Goal: Transaction & Acquisition: Purchase product/service

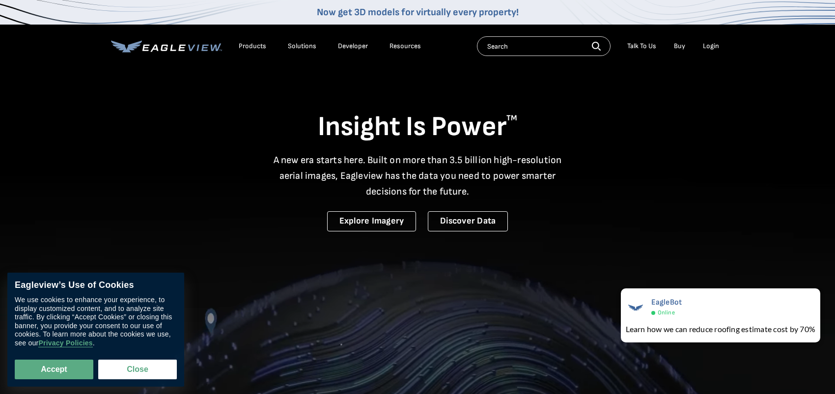
click at [705, 50] on div "Login" at bounding box center [711, 46] width 16 height 9
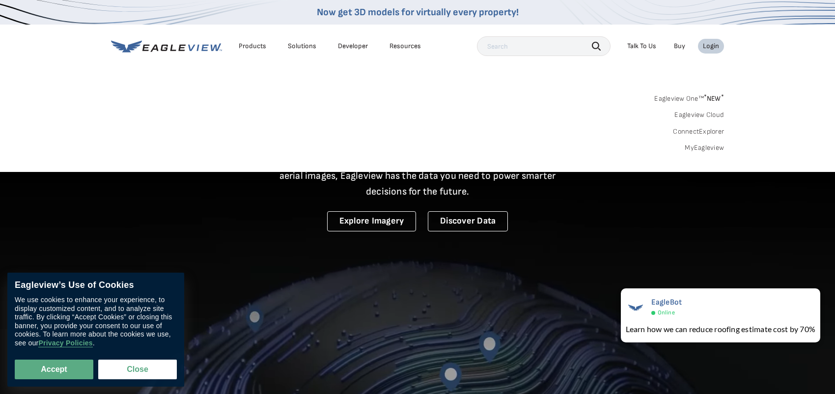
click at [686, 149] on link "MyEagleview" at bounding box center [703, 147] width 39 height 9
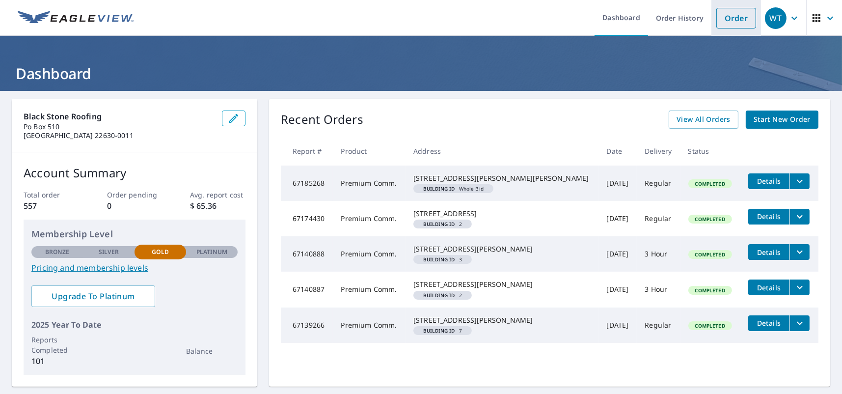
click at [722, 18] on link "Order" at bounding box center [736, 18] width 40 height 21
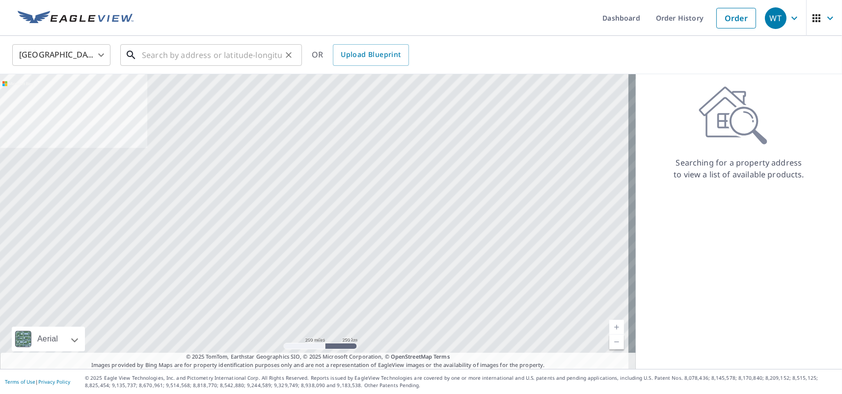
click at [168, 66] on div "​" at bounding box center [211, 55] width 182 height 22
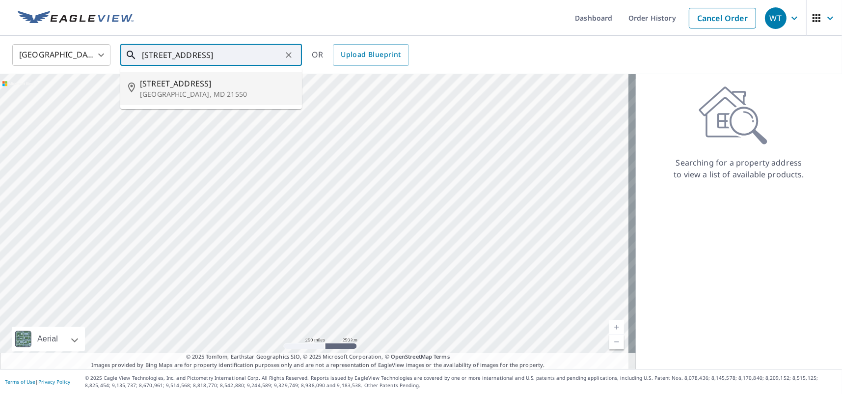
click at [172, 82] on span "39 Holy Cross Cir" at bounding box center [217, 84] width 154 height 12
type input "39 Holy Cross Cir Oakland, MD 21550"
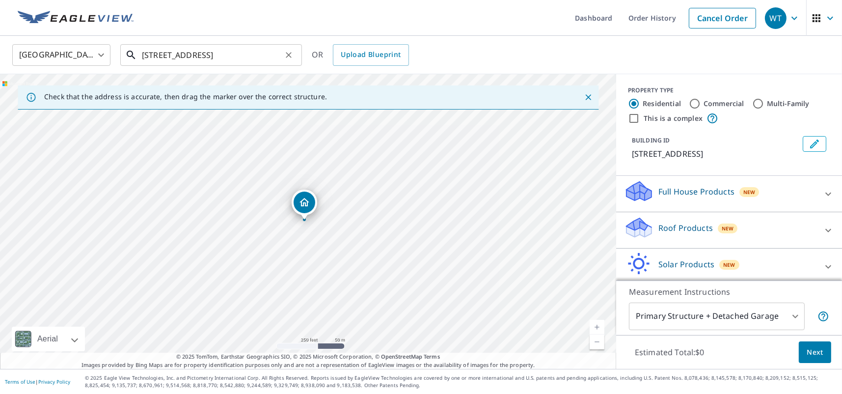
click at [276, 59] on input "39 Holy Cross Cir Oakland, MD 21550" at bounding box center [212, 54] width 140 height 27
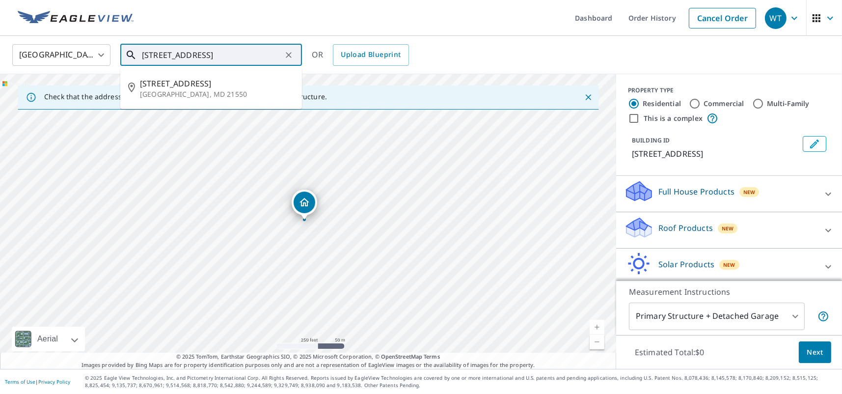
click at [276, 59] on input "39 Holy Cross Cir Oakland, MD 21550" at bounding box center [212, 54] width 140 height 27
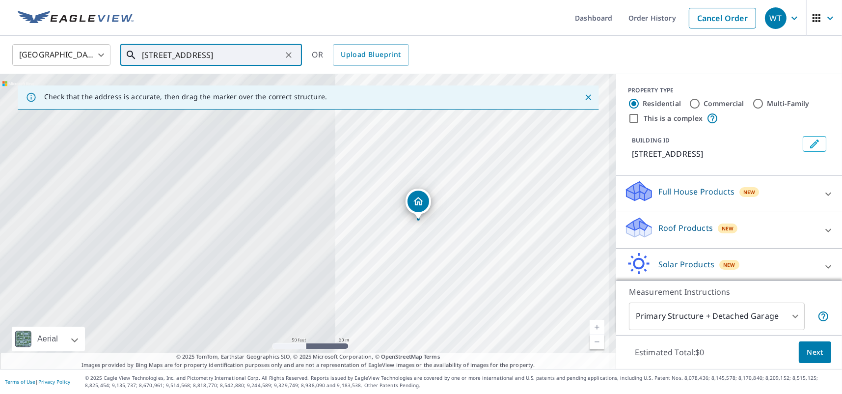
drag, startPoint x: 160, startPoint y: 232, endPoint x: 547, endPoint y: 249, distance: 387.8
click at [547, 249] on div "39 Holy Cross Cir Oakland, MD 21550" at bounding box center [308, 221] width 616 height 295
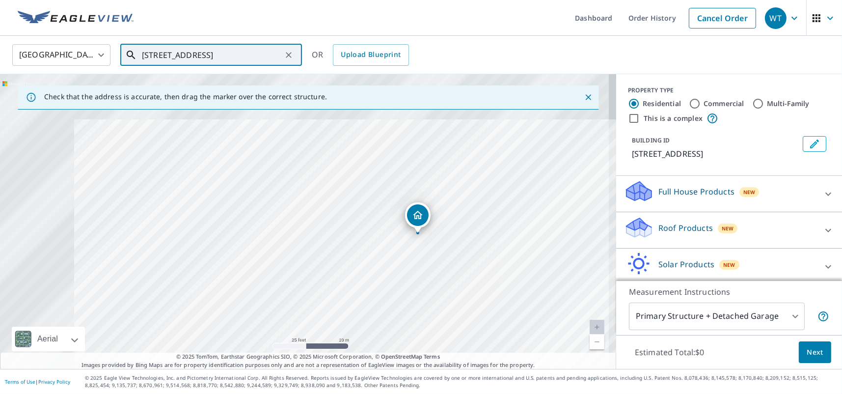
drag, startPoint x: 463, startPoint y: 264, endPoint x: 545, endPoint y: 305, distance: 91.3
click at [545, 305] on div "39 Holy Cross Cir Oakland, MD 21550" at bounding box center [308, 221] width 616 height 295
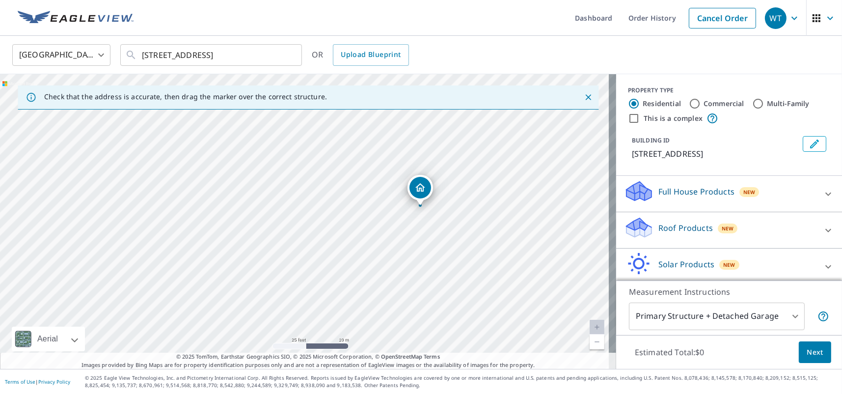
click at [686, 227] on p "Roof Products" at bounding box center [685, 228] width 55 height 12
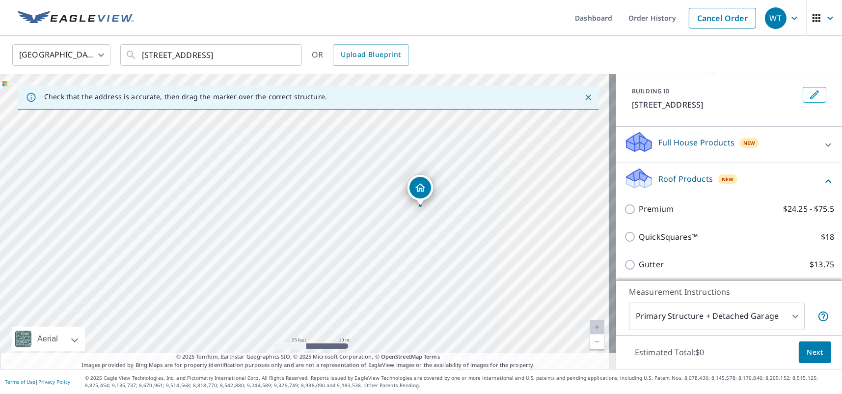
click at [683, 196] on div "Premium $24.25 - $75.5" at bounding box center [729, 209] width 210 height 28
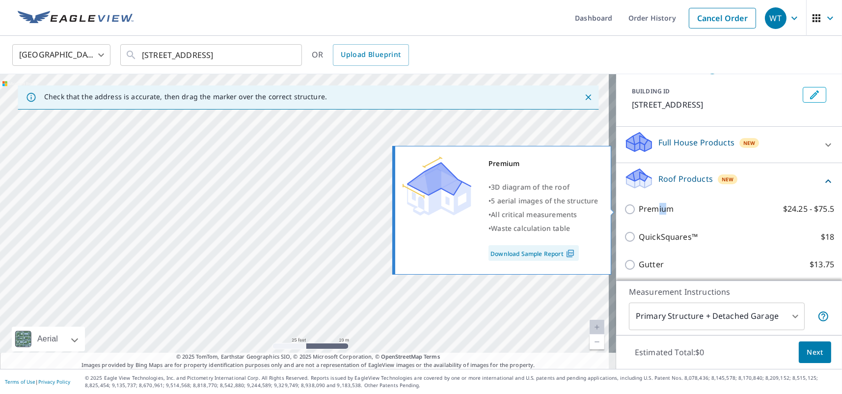
click at [647, 213] on p "Premium" at bounding box center [656, 209] width 35 height 12
click at [624, 206] on input "Premium $24.25 - $75.5" at bounding box center [631, 209] width 15 height 12
checkbox input "true"
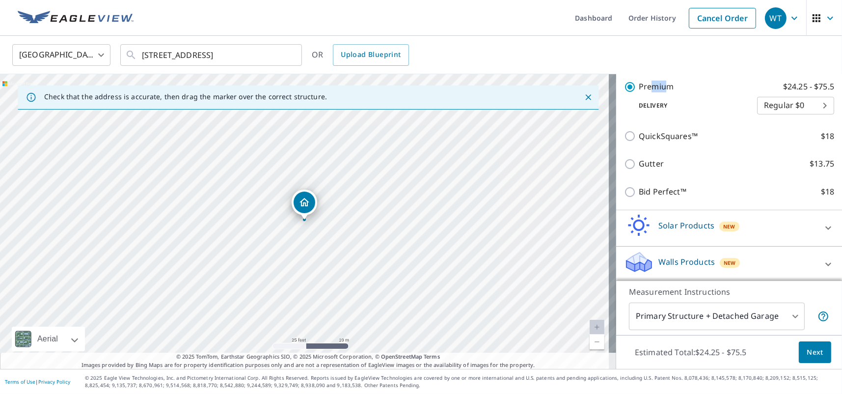
scroll to position [184, 0]
click at [772, 104] on body "WT WT Dashboard Order History Cancel Order WT United States US ​ 39 Holy Cross …" at bounding box center [421, 197] width 842 height 394
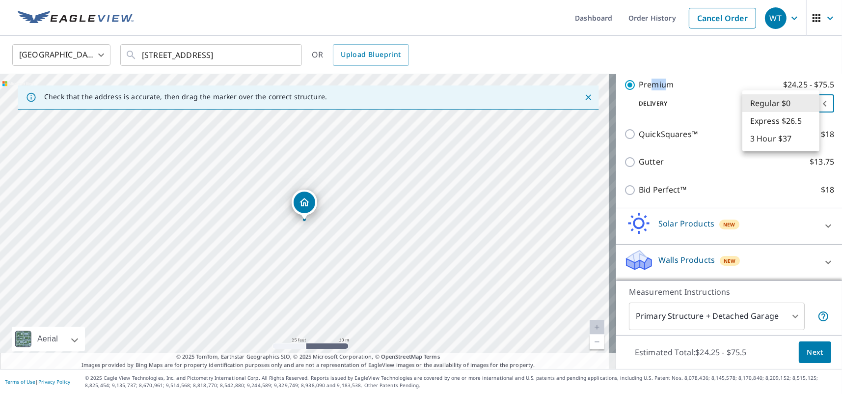
click at [766, 122] on li "Express $26.5" at bounding box center [780, 121] width 77 height 18
type input "4"
click at [771, 98] on body "WT WT Dashboard Order History Cancel Order WT United States US ​ 39 Holy Cross …" at bounding box center [421, 197] width 842 height 394
click at [764, 109] on li "Express $26.5" at bounding box center [780, 103] width 77 height 18
click at [721, 107] on p "Delivery" at bounding box center [690, 103] width 133 height 9
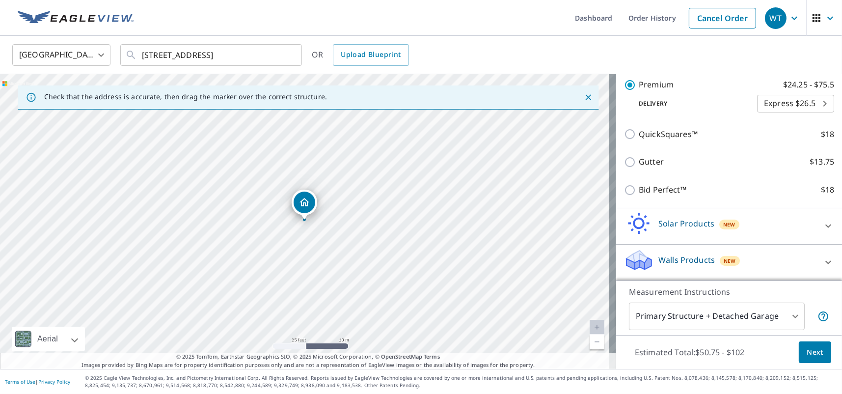
click at [730, 309] on body "WT WT Dashboard Order History Cancel Order WT United States US ​ 39 Holy Cross …" at bounding box center [421, 197] width 842 height 394
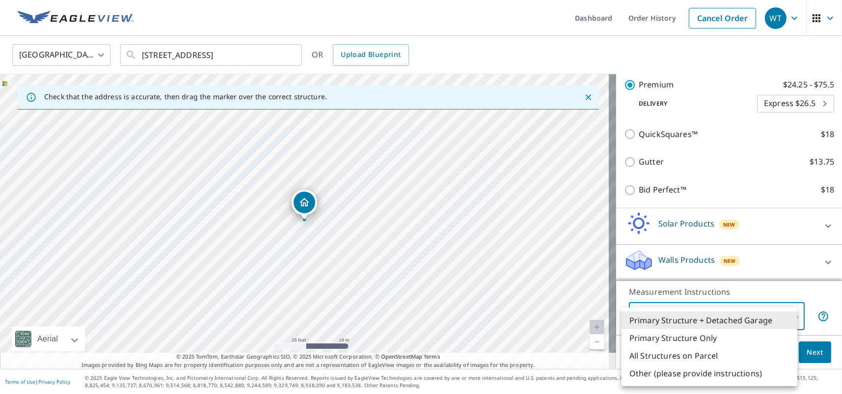
click at [730, 309] on ul "Primary Structure + Detached Garage Primary Structure Only All Structures on Pa…" at bounding box center [710, 346] width 176 height 79
click at [714, 337] on li "Primary Structure Only" at bounding box center [710, 338] width 176 height 18
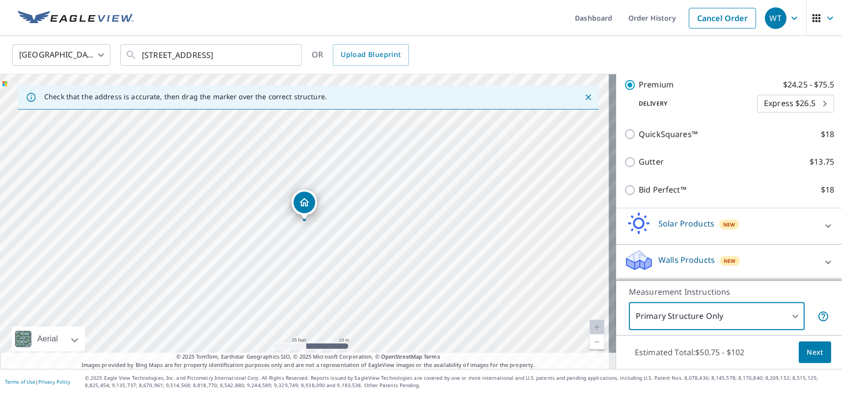
click at [675, 323] on body "WT WT Dashboard Order History Cancel Order WT United States US ​ 39 Holy Cross …" at bounding box center [421, 197] width 842 height 394
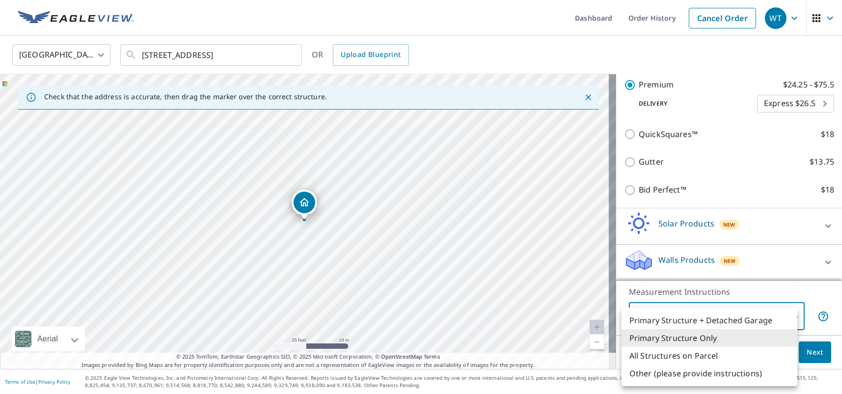
click at [684, 319] on li "Primary Structure + Detached Garage" at bounding box center [710, 320] width 176 height 18
type input "1"
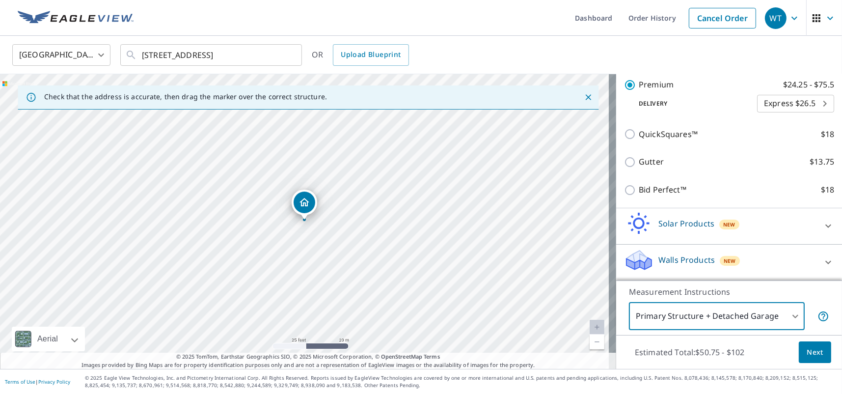
click at [816, 358] on button "Next" at bounding box center [815, 352] width 32 height 22
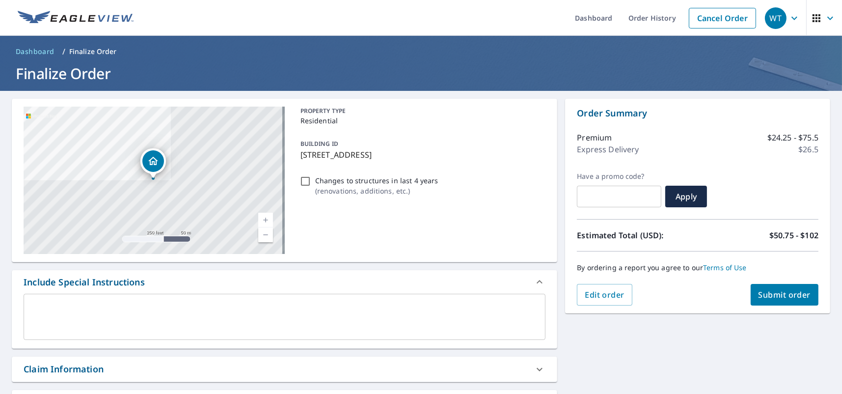
click at [766, 290] on span "Submit order" at bounding box center [785, 294] width 53 height 11
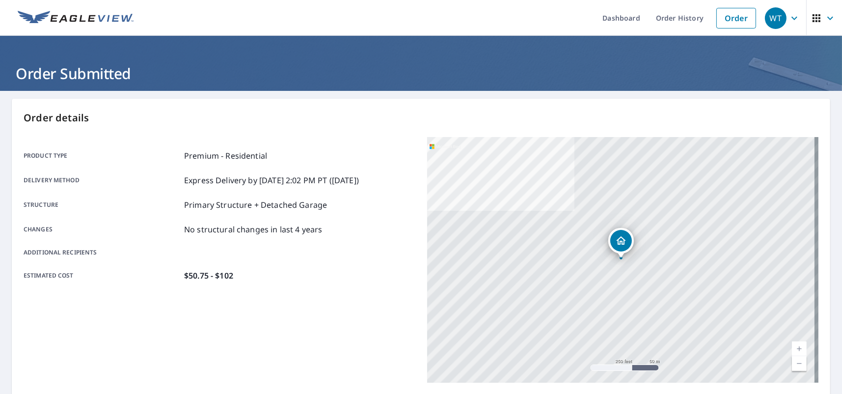
click at [347, 138] on div "Product type Premium - Residential Delivery method Express Delivery by 9/8/2025…" at bounding box center [220, 215] width 392 height 157
